Goal: Transaction & Acquisition: Purchase product/service

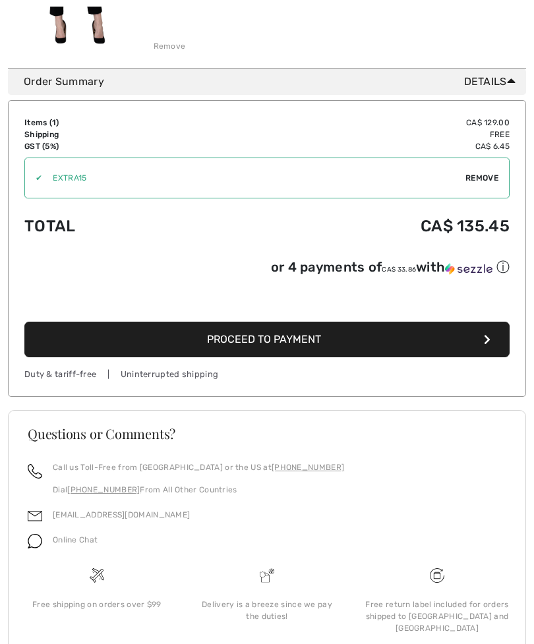
scroll to position [313, 0]
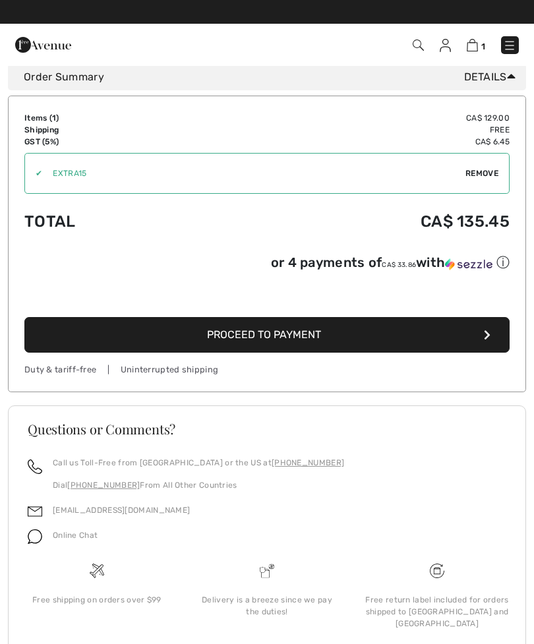
click at [458, 345] on button "Proceed to Payment" at bounding box center [266, 335] width 485 height 36
click at [469, 317] on button "Proceed to Payment" at bounding box center [266, 335] width 485 height 36
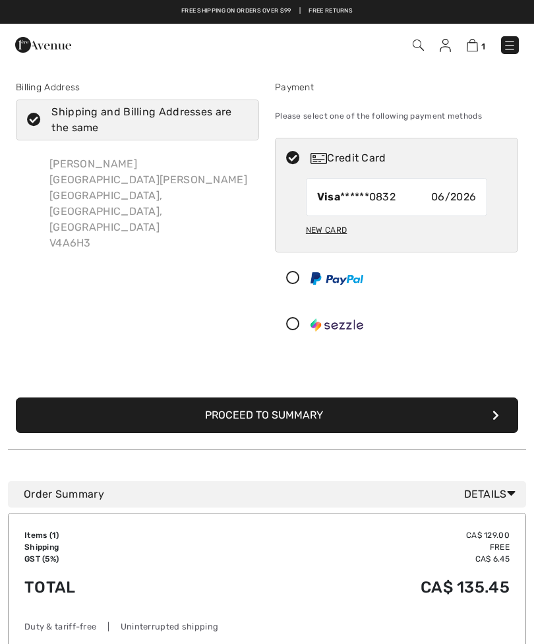
click at [503, 410] on button "Proceed to Summary" at bounding box center [267, 416] width 503 height 36
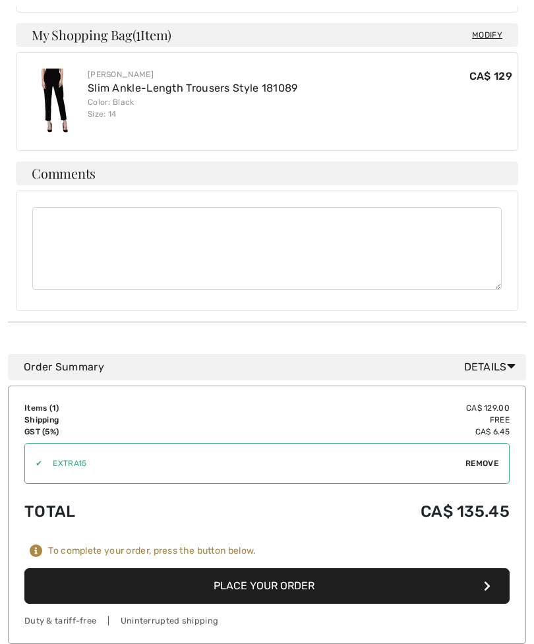
scroll to position [584, 0]
click at [483, 569] on button "Place Your Order" at bounding box center [266, 587] width 485 height 36
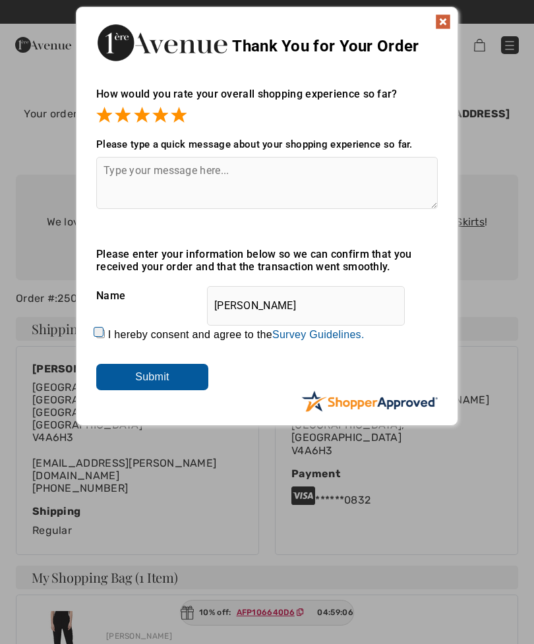
click at [444, 17] on img at bounding box center [443, 22] width 16 height 16
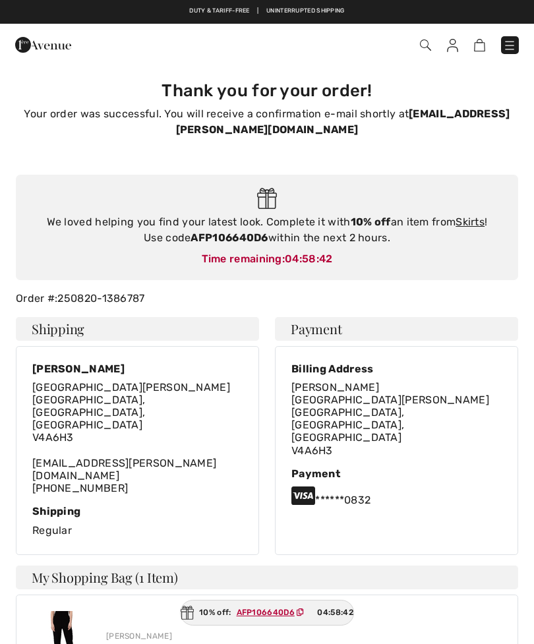
click at [309, 638] on div "Joseph Ribkoff Slim Ankle-Length Trousers Style 181089 CA$ 129" at bounding box center [267, 644] width 491 height 87
